Goal: Find specific page/section: Find specific page/section

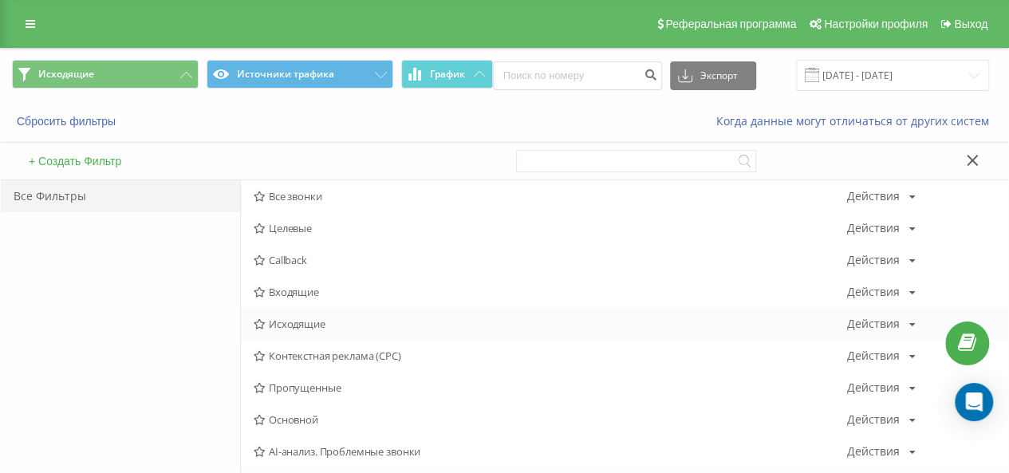
click at [341, 327] on span "Исходящие" at bounding box center [551, 323] width 594 height 11
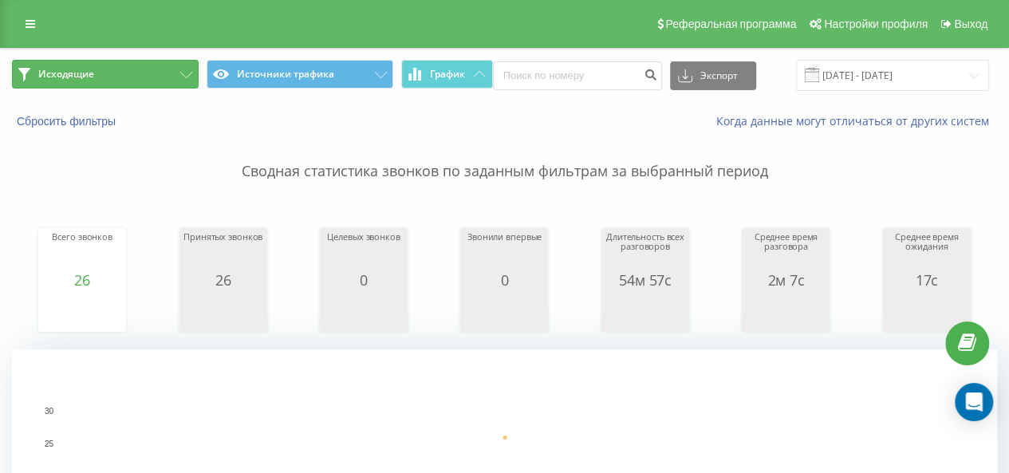
click at [185, 67] on button "Исходящие" at bounding box center [105, 74] width 187 height 29
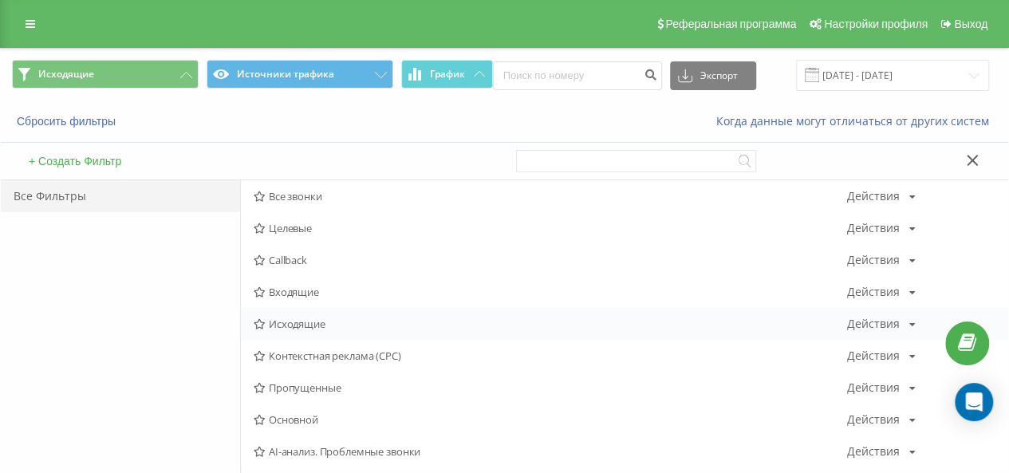
click at [313, 318] on span "Исходящие" at bounding box center [551, 323] width 594 height 11
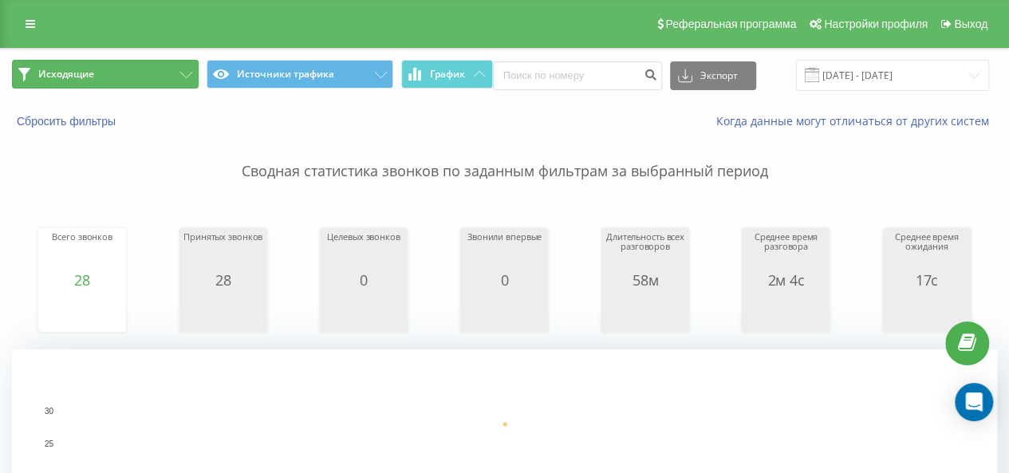
click at [152, 73] on button "Исходящие" at bounding box center [105, 74] width 187 height 29
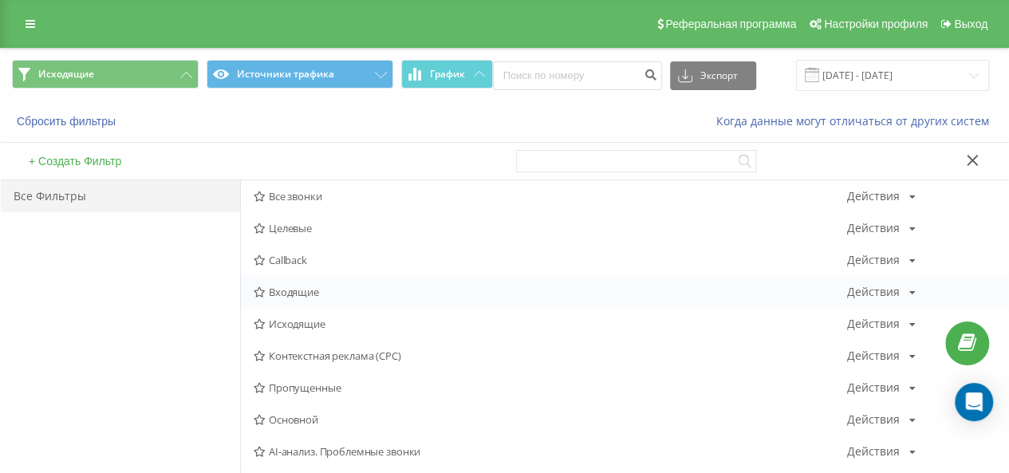
click at [294, 286] on span "Входящие" at bounding box center [551, 291] width 594 height 11
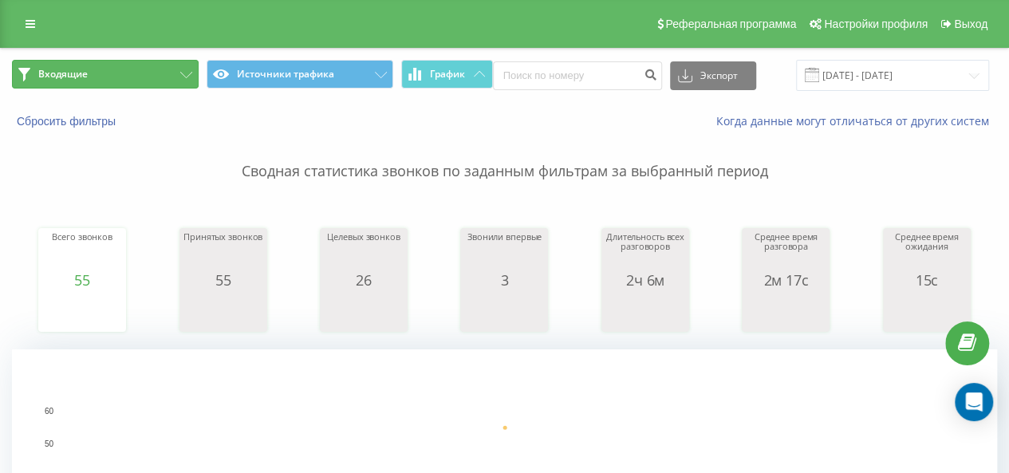
click at [184, 77] on icon at bounding box center [186, 75] width 12 height 6
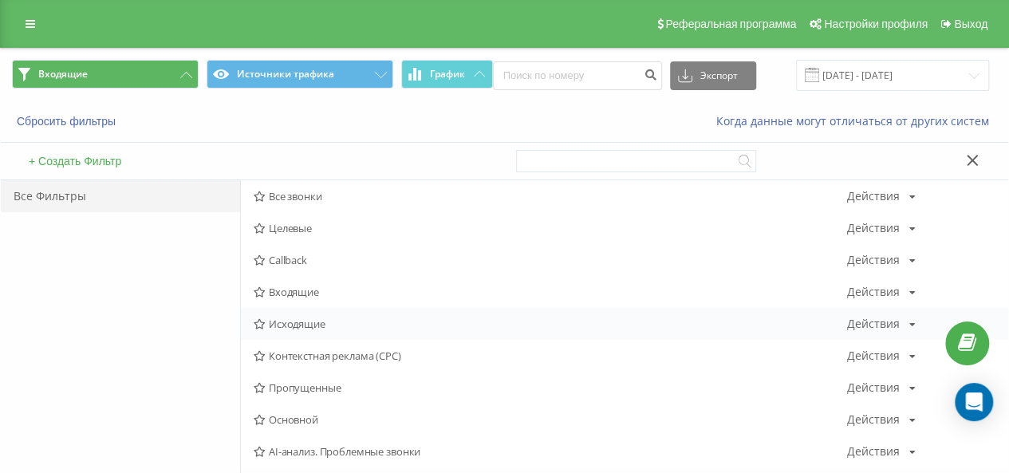
click at [318, 315] on div "Исходящие Действия Редактировать Копировать Удалить По умолчанию Поделиться" at bounding box center [625, 324] width 768 height 32
click at [279, 310] on div "Исходящие Действия Редактировать Копировать Удалить По умолчанию Поделиться" at bounding box center [625, 324] width 768 height 32
click at [297, 314] on div "Исходящие Действия Редактировать Копировать Удалить По умолчанию Поделиться" at bounding box center [625, 324] width 768 height 32
click at [344, 318] on span "Исходящие" at bounding box center [551, 323] width 594 height 11
